Goal: Navigation & Orientation: Find specific page/section

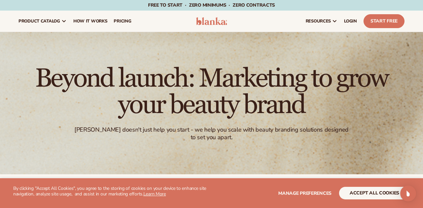
click at [205, 24] on img at bounding box center [211, 21] width 31 height 8
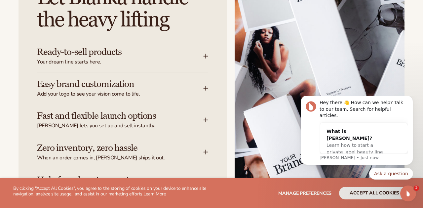
scroll to position [842, 0]
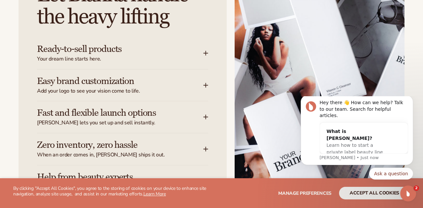
click at [206, 52] on icon at bounding box center [206, 53] width 0 height 4
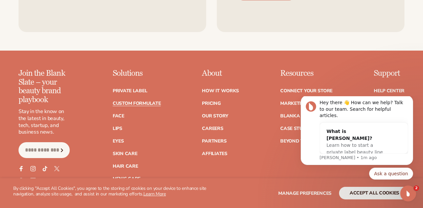
scroll to position [2591, 0]
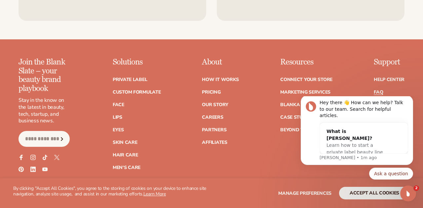
click at [374, 90] on link "FAQ" at bounding box center [378, 92] width 9 height 5
